Goal: Browse casually

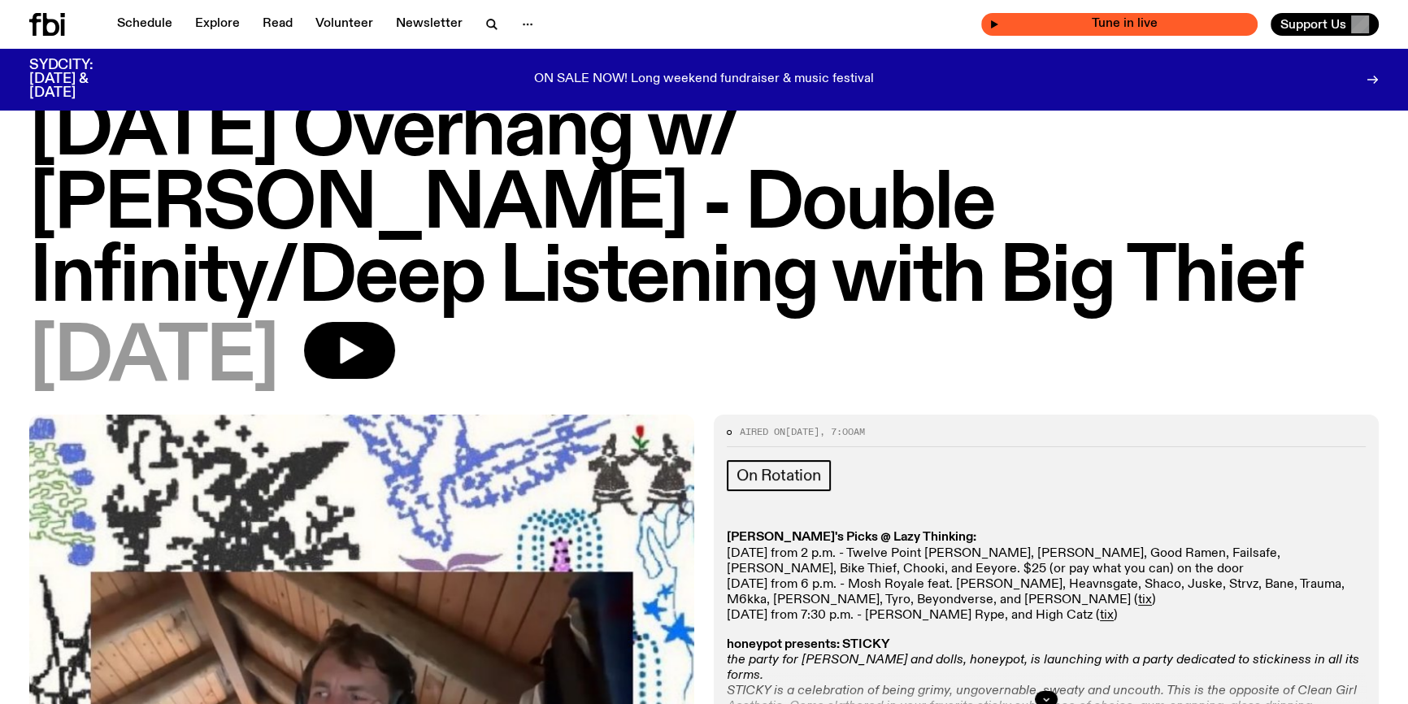
scroll to position [73, 0]
